Goal: Task Accomplishment & Management: Use online tool/utility

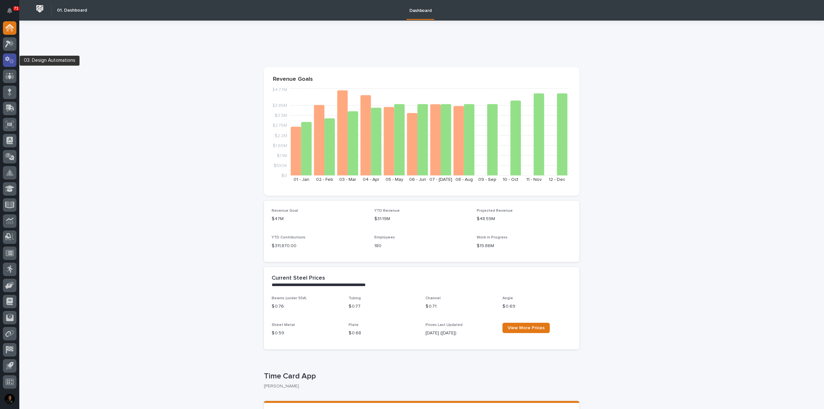
click at [8, 59] on icon at bounding box center [9, 59] width 9 height 7
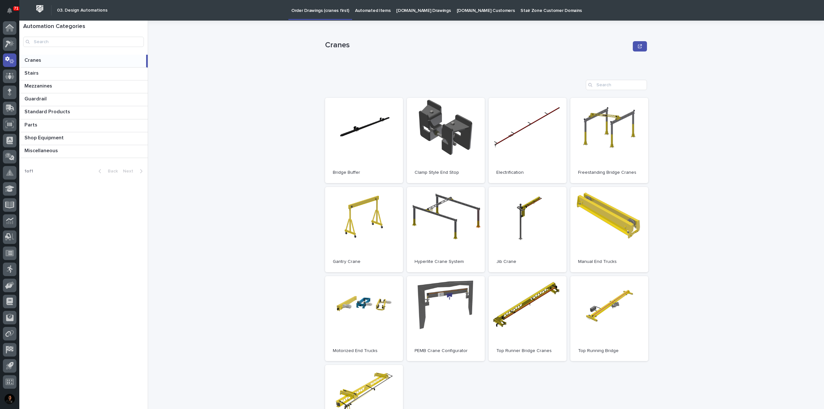
click at [39, 60] on p "Cranes" at bounding box center [33, 59] width 18 height 7
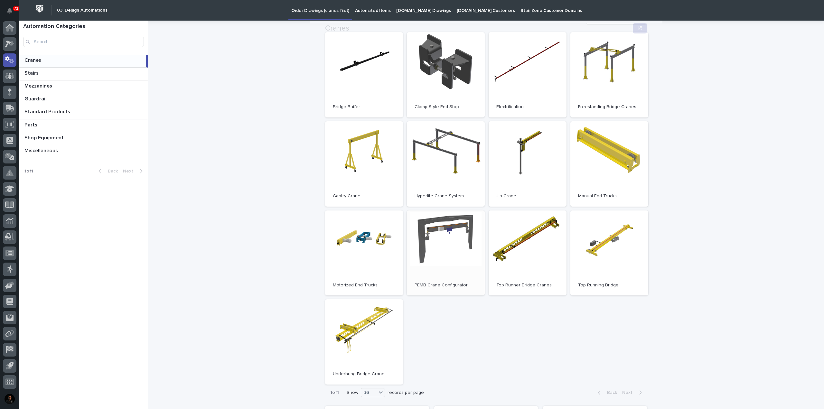
scroll to position [97, 0]
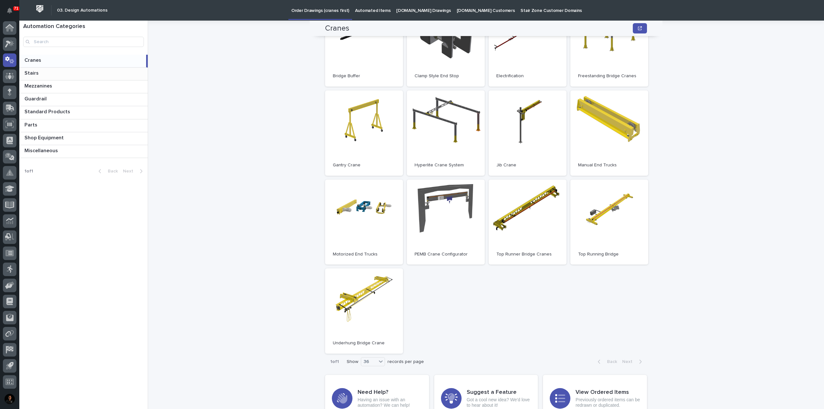
click at [46, 72] on p at bounding box center [84, 73] width 121 height 6
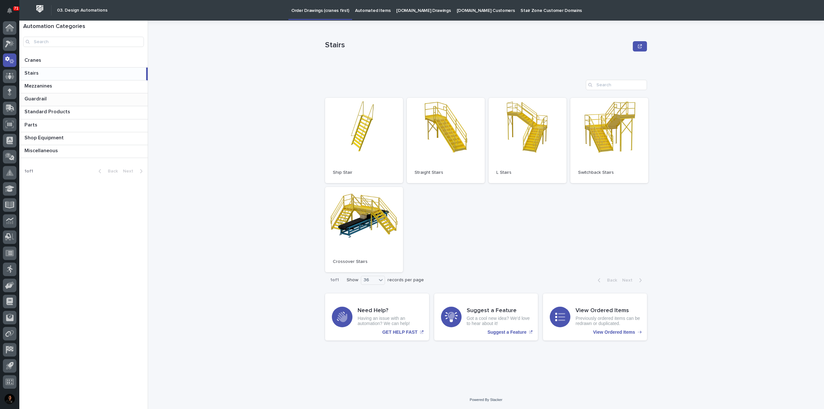
click at [63, 102] on p at bounding box center [84, 99] width 121 height 6
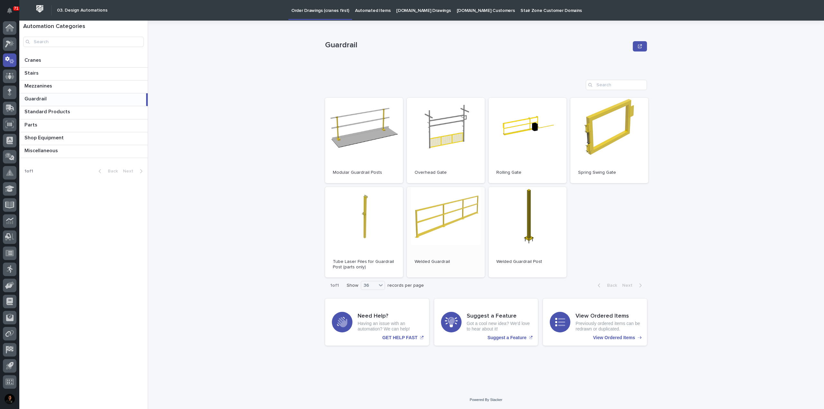
click at [448, 226] on link "Open" at bounding box center [446, 232] width 78 height 91
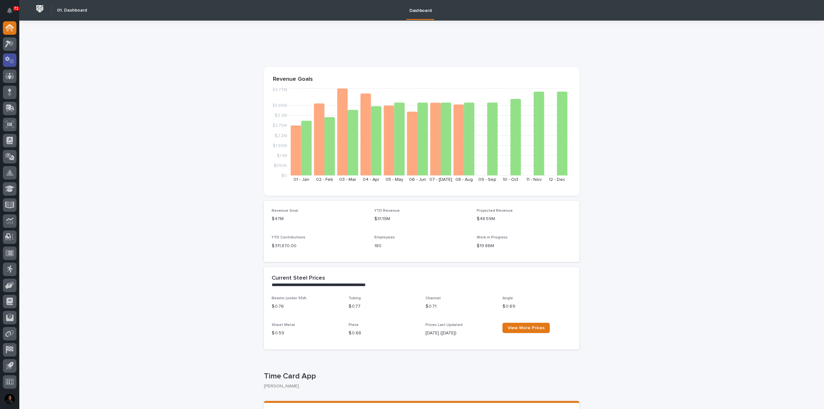
click at [10, 61] on icon at bounding box center [11, 61] width 5 height 5
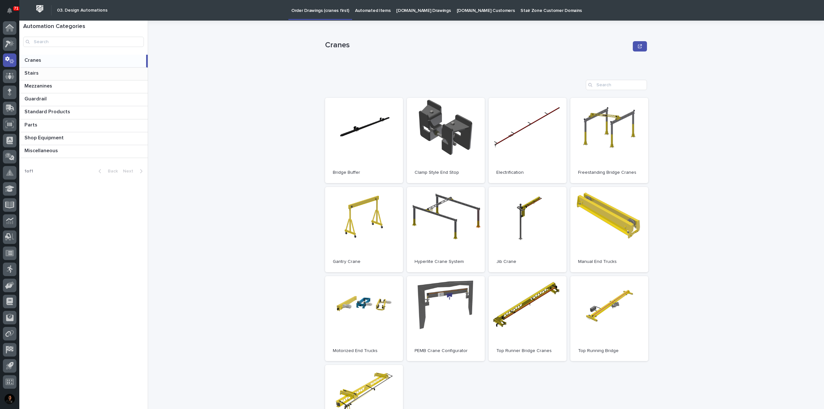
click at [56, 74] on p at bounding box center [84, 73] width 121 height 6
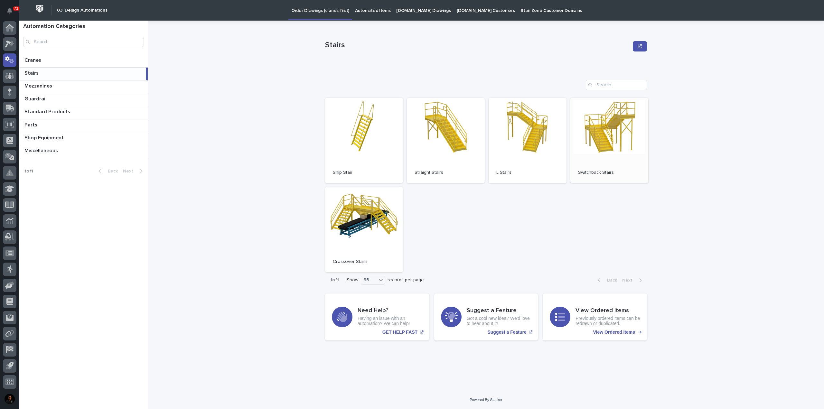
click at [606, 133] on link "Open" at bounding box center [610, 140] width 78 height 85
click at [54, 62] on p at bounding box center [84, 60] width 121 height 6
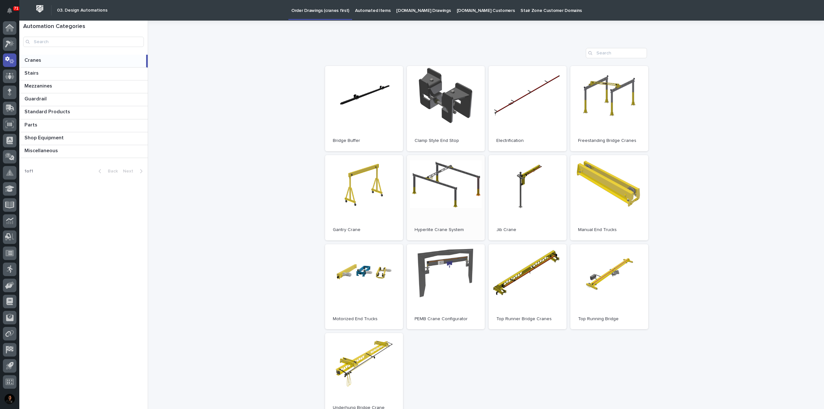
scroll to position [64, 0]
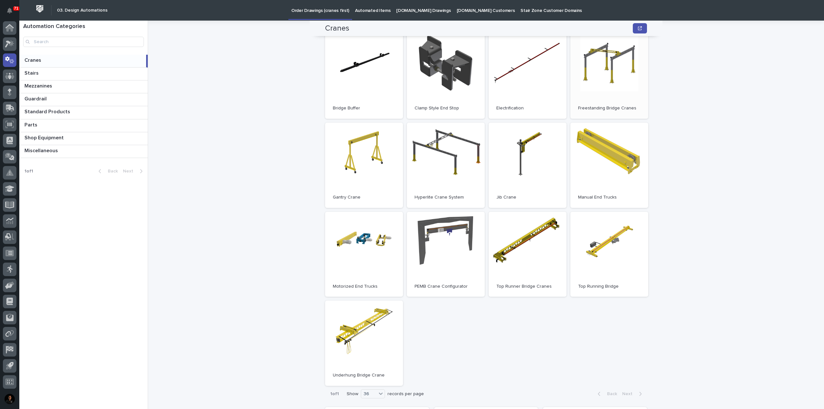
click at [624, 80] on link "Open" at bounding box center [610, 75] width 78 height 85
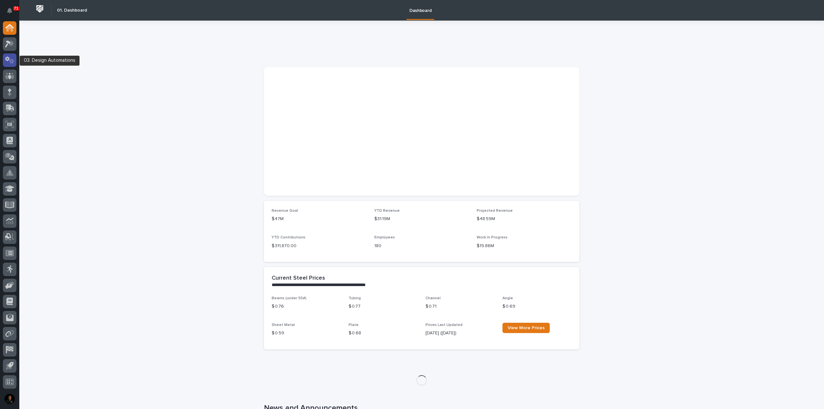
click at [5, 58] on div at bounding box center [10, 60] width 14 height 14
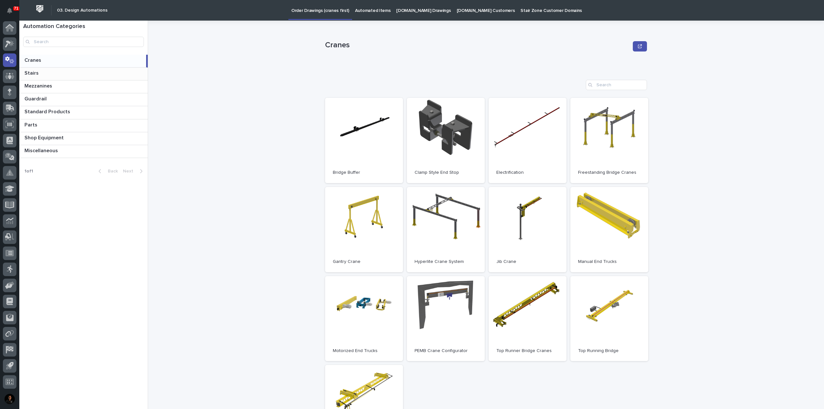
click at [55, 74] on p at bounding box center [84, 73] width 121 height 6
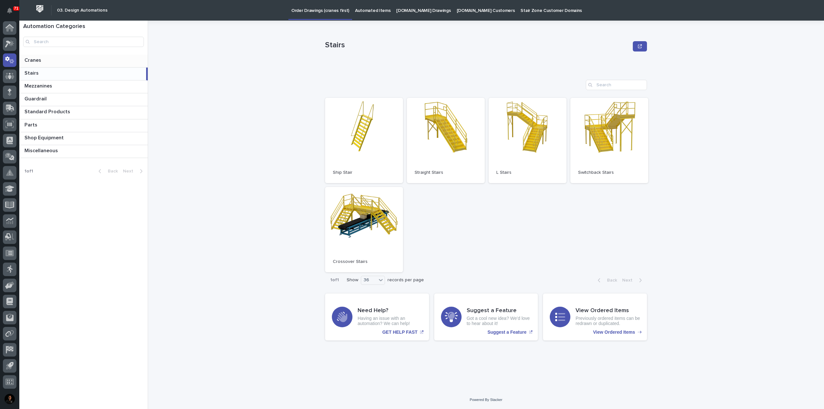
click at [42, 63] on p "Cranes" at bounding box center [33, 59] width 18 height 7
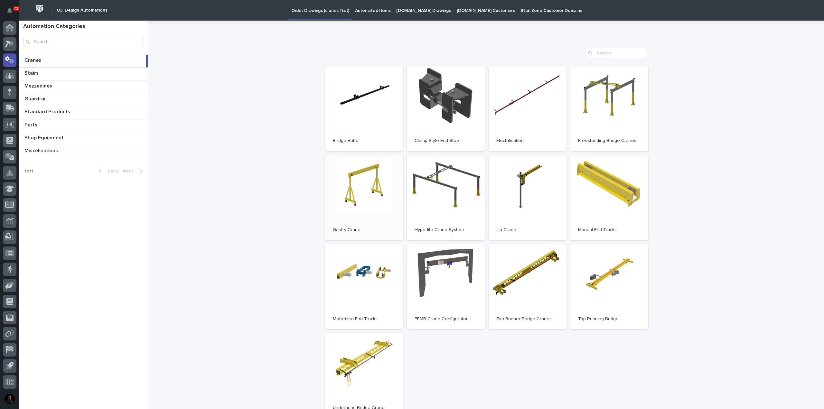
scroll to position [32, 0]
click at [47, 72] on p at bounding box center [84, 73] width 121 height 6
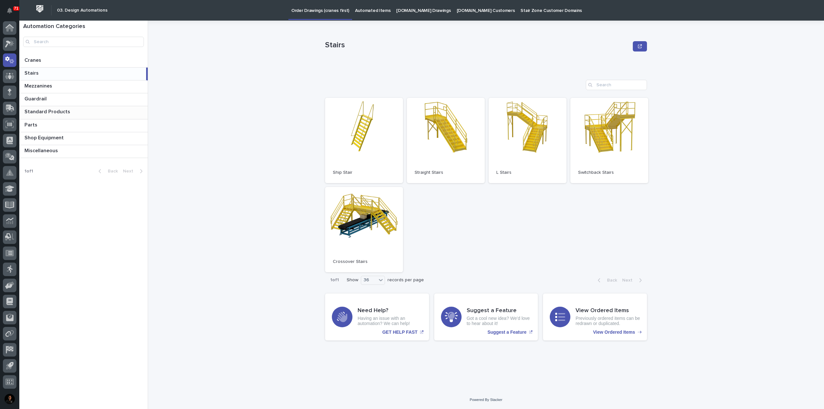
click at [47, 117] on div "Standard Products Standard Products" at bounding box center [83, 112] width 129 height 13
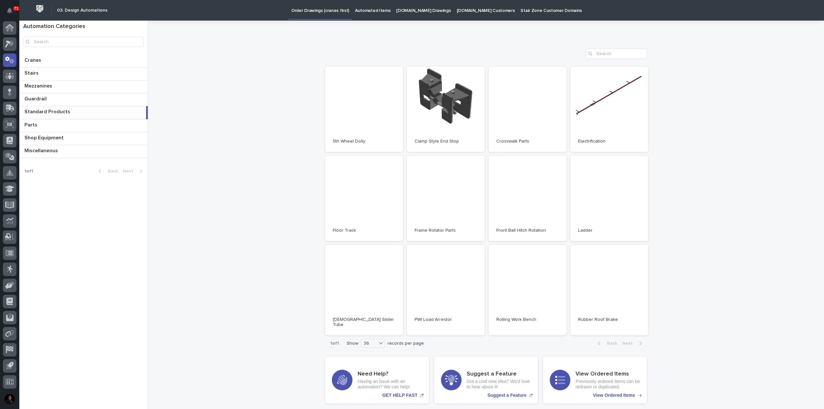
scroll to position [32, 0]
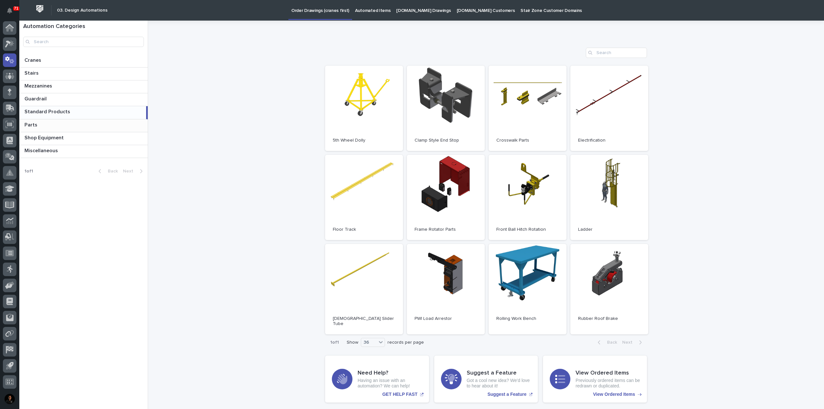
click at [52, 126] on p at bounding box center [84, 125] width 121 height 6
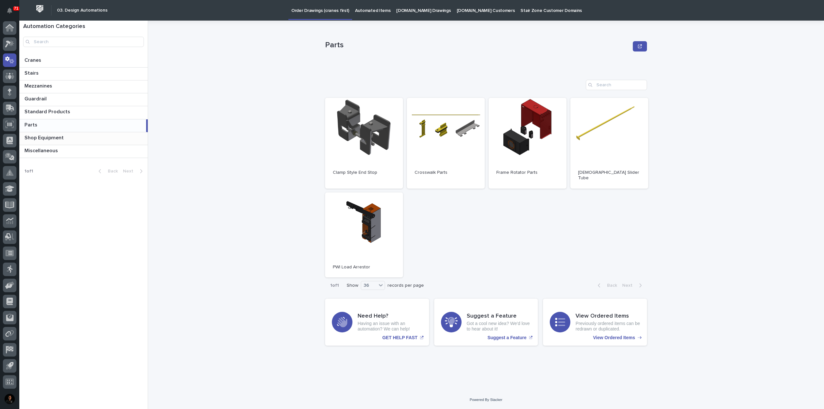
click at [66, 142] on div "Shop Equipment Shop Equipment" at bounding box center [83, 138] width 129 height 13
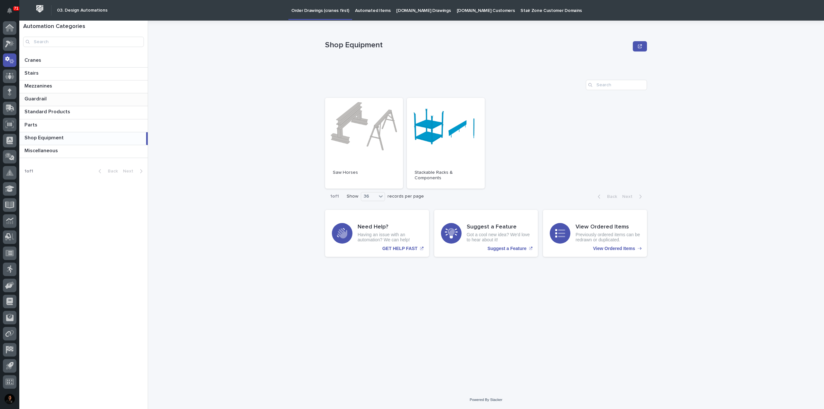
click at [43, 98] on p "Guardrail" at bounding box center [36, 98] width 24 height 7
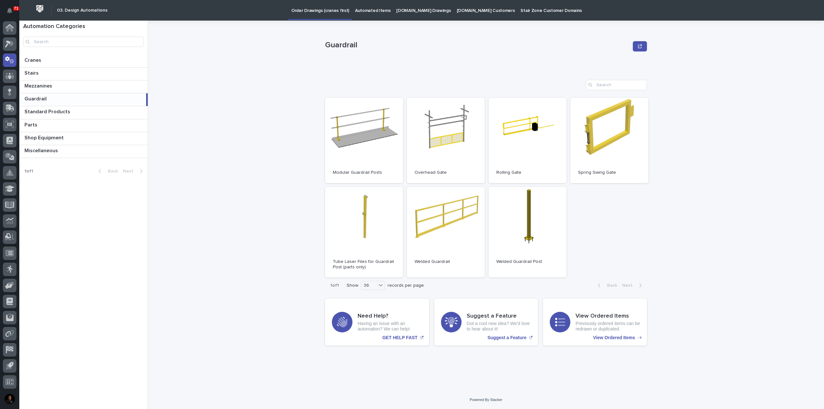
click at [45, 97] on p "Guardrail" at bounding box center [36, 98] width 24 height 7
click at [451, 220] on link "Open" at bounding box center [446, 232] width 78 height 91
